Goal: Information Seeking & Learning: Learn about a topic

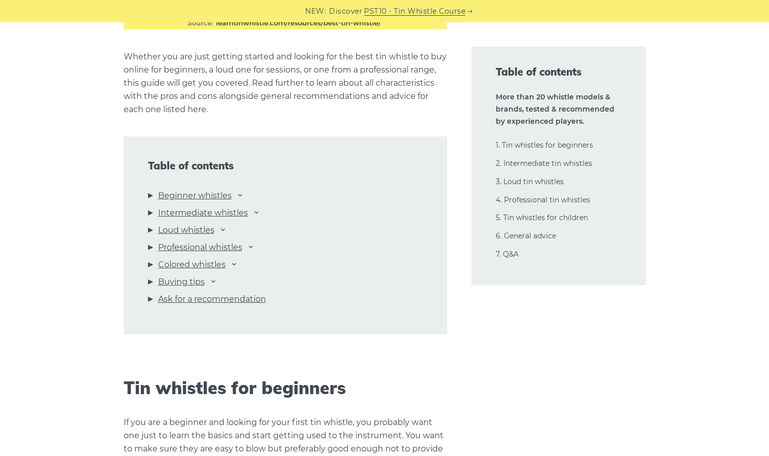
scroll to position [1017, 0]
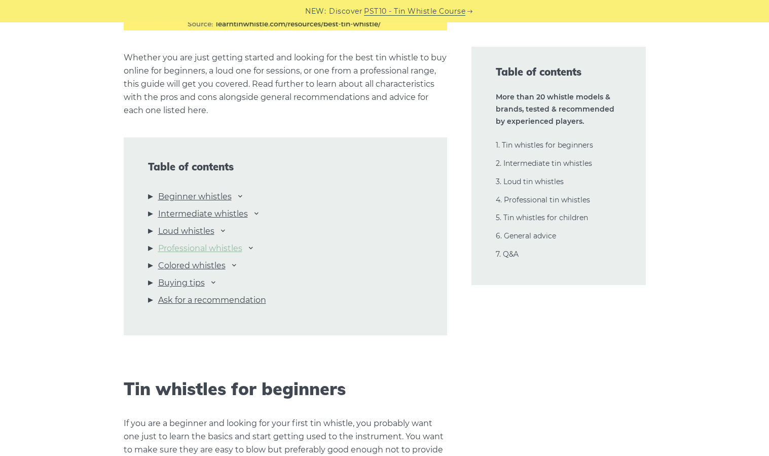
click at [201, 248] on link "Professional whistles" at bounding box center [200, 248] width 84 height 13
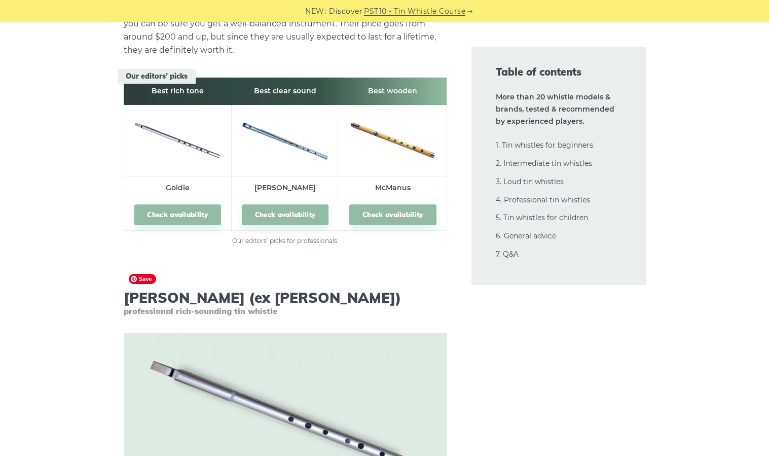
scroll to position [13831, 0]
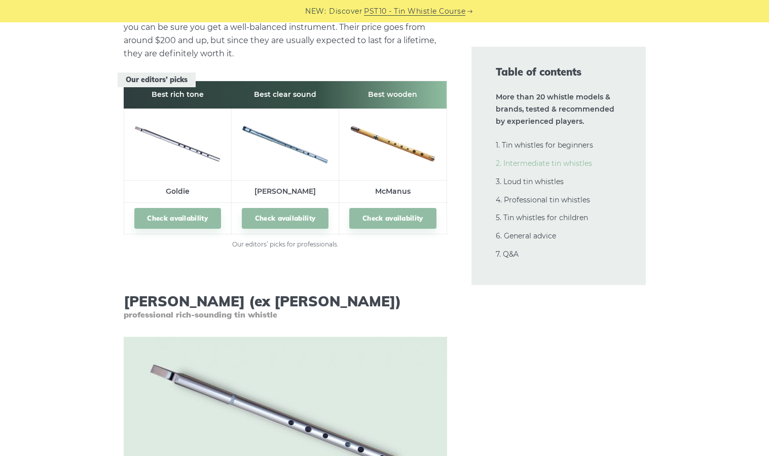
click at [517, 163] on link "2. Intermediate tin whistles" at bounding box center [544, 163] width 96 height 9
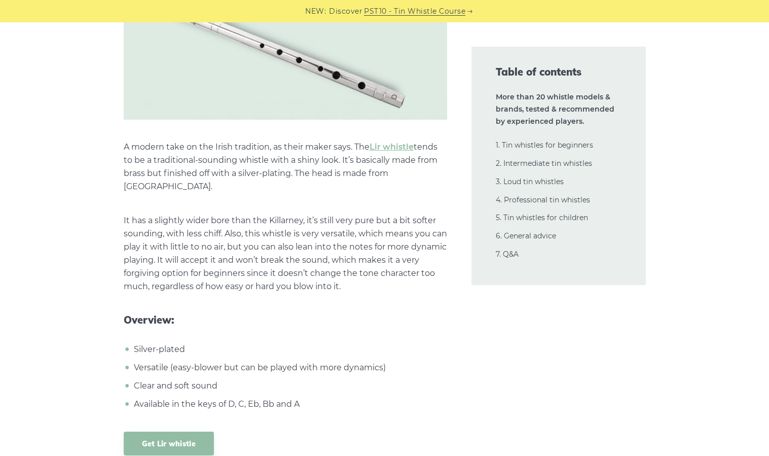
scroll to position [7139, 0]
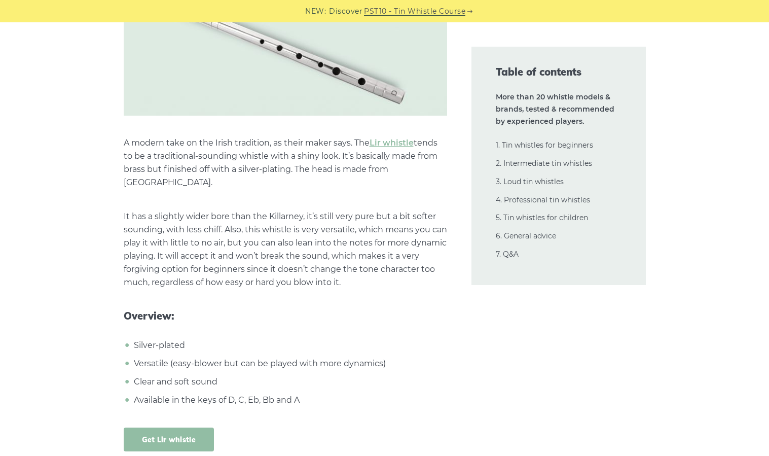
click at [189, 427] on link "Get Lir whistle" at bounding box center [169, 439] width 91 height 24
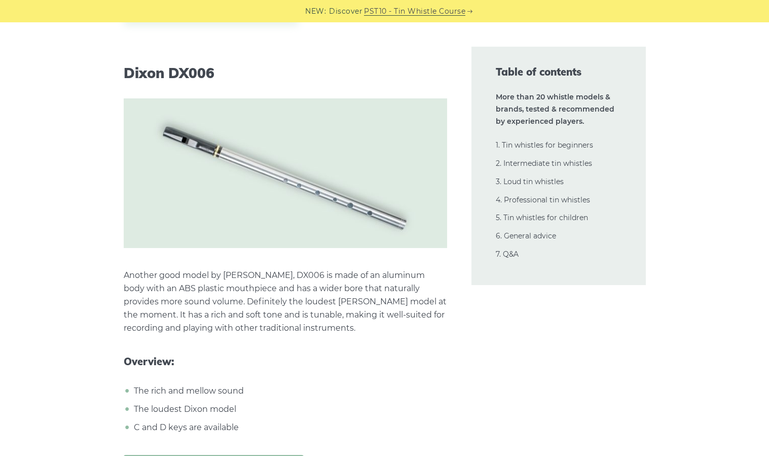
scroll to position [9251, 0]
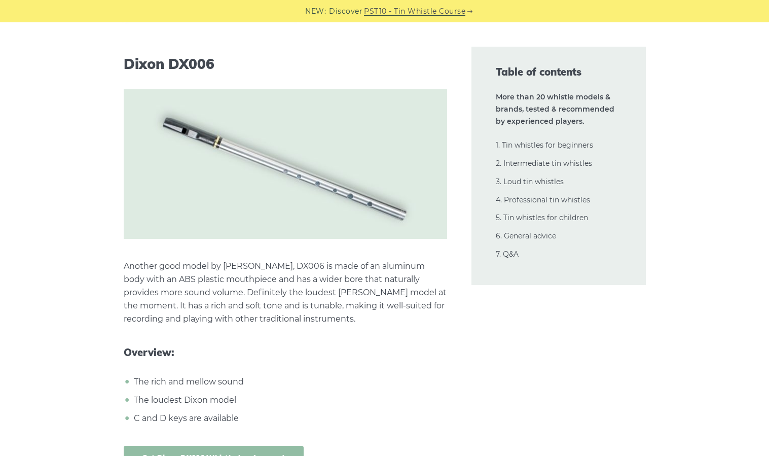
click at [243, 445] on link "Get Dixon DX006 Whistle (on Amazon)" at bounding box center [214, 457] width 180 height 24
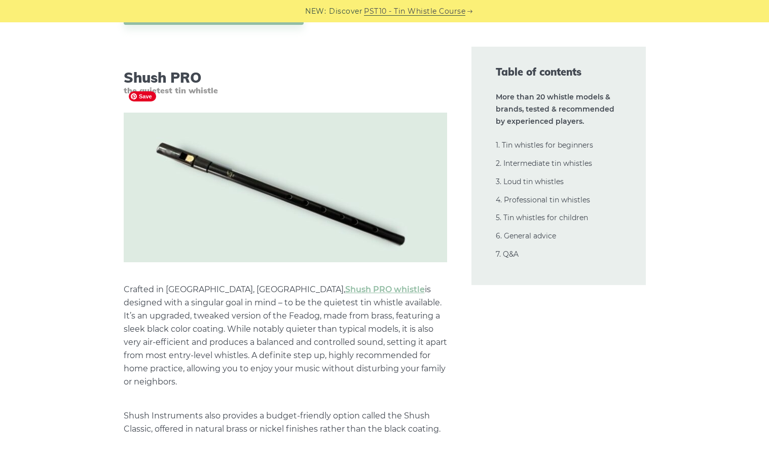
scroll to position [9695, 0]
click at [345, 285] on link "Shush PRO whistle" at bounding box center [385, 290] width 80 height 10
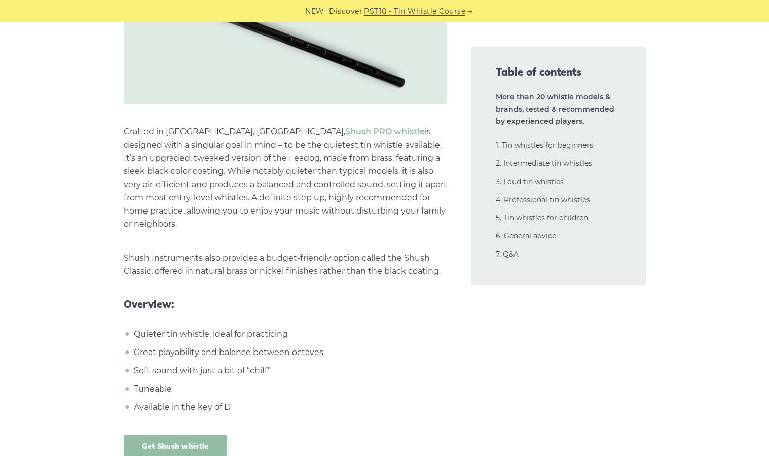
scroll to position [9856, 0]
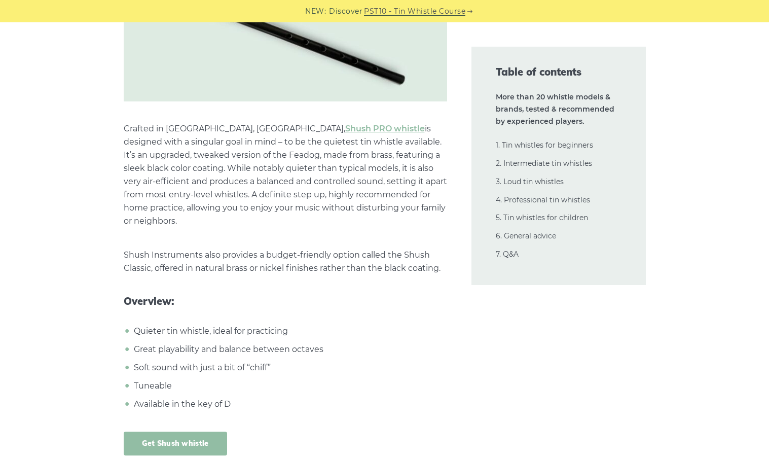
click at [199, 431] on link "Get Shush whistle" at bounding box center [175, 443] width 103 height 24
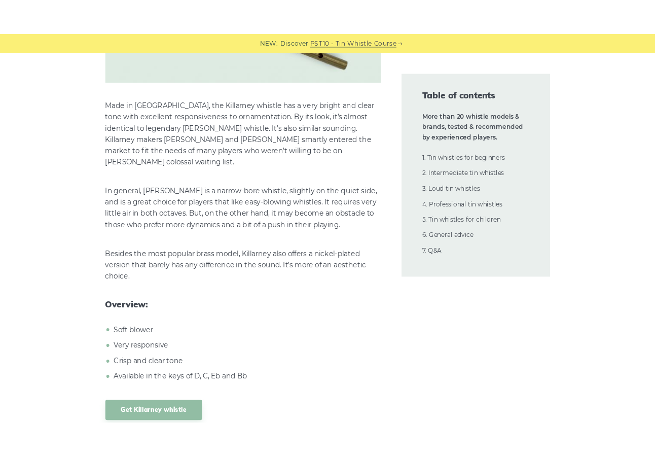
scroll to position [6331, 0]
